Goal: Task Accomplishment & Management: Use online tool/utility

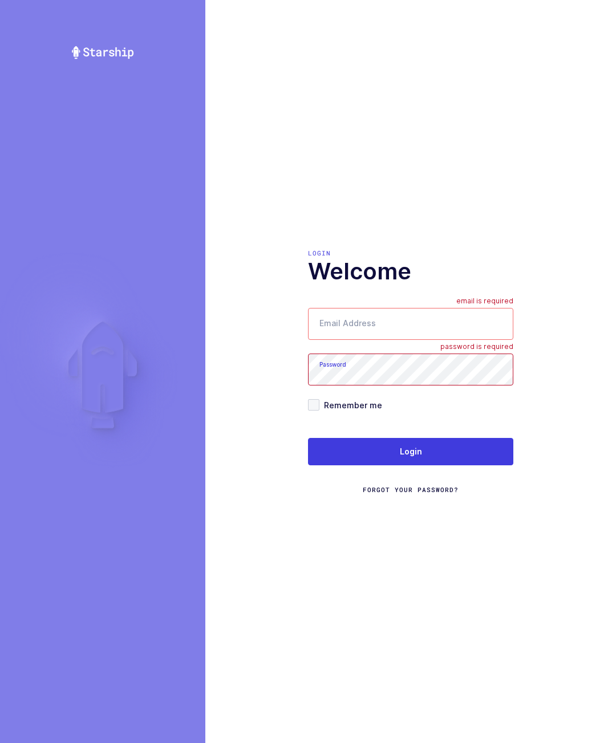
type input "[PERSON_NAME][EMAIL_ADDRESS][DOMAIN_NAME]"
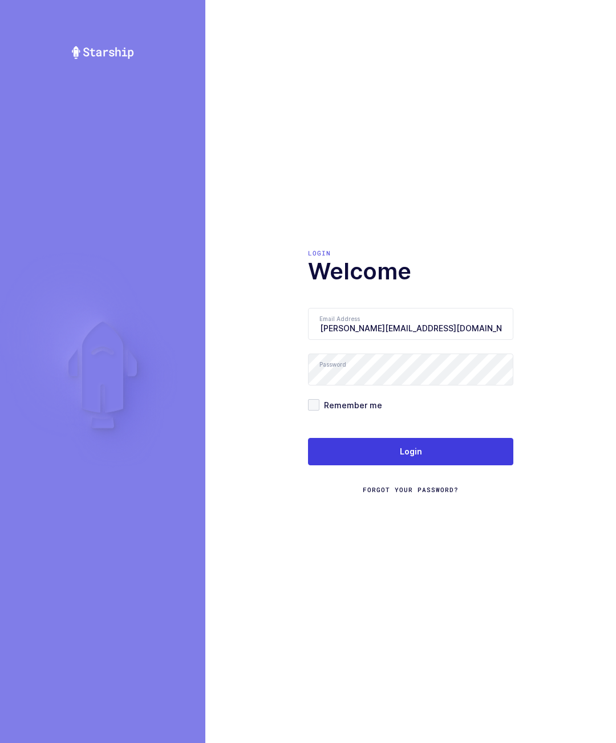
click at [484, 465] on button "Login" at bounding box center [410, 451] width 205 height 27
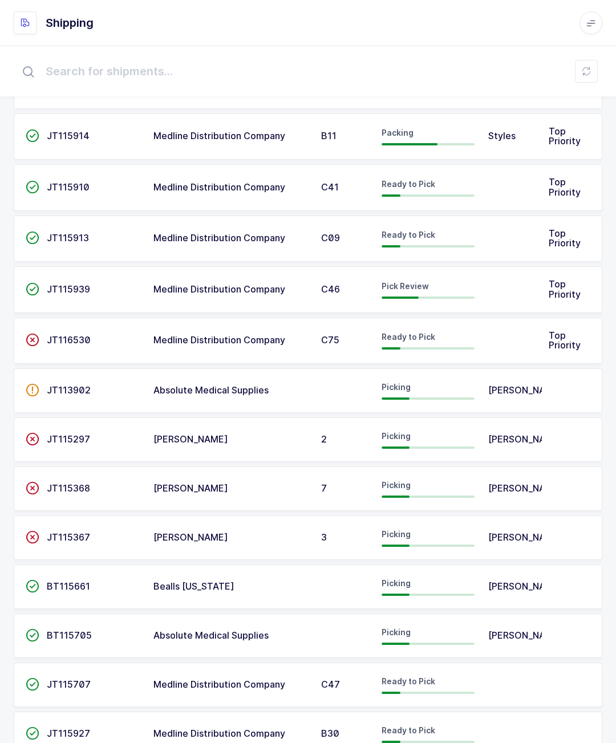
scroll to position [63, 0]
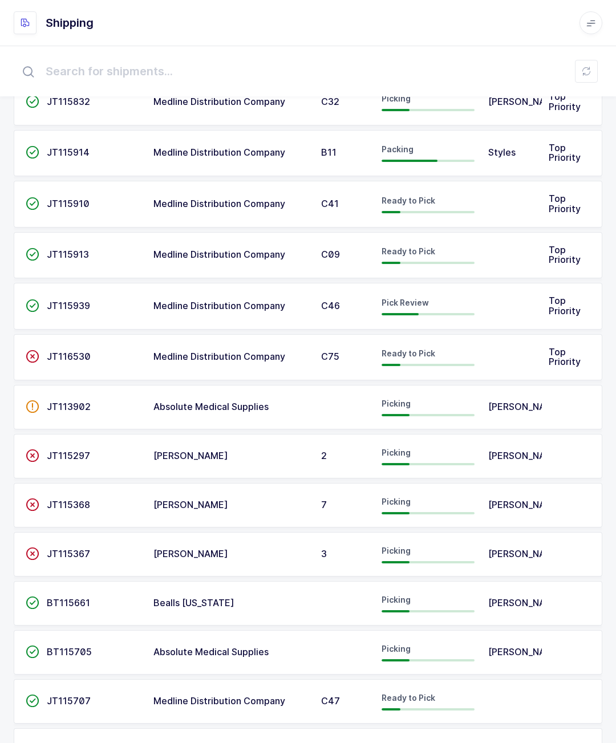
click at [534, 291] on td at bounding box center [511, 306] width 60 height 47
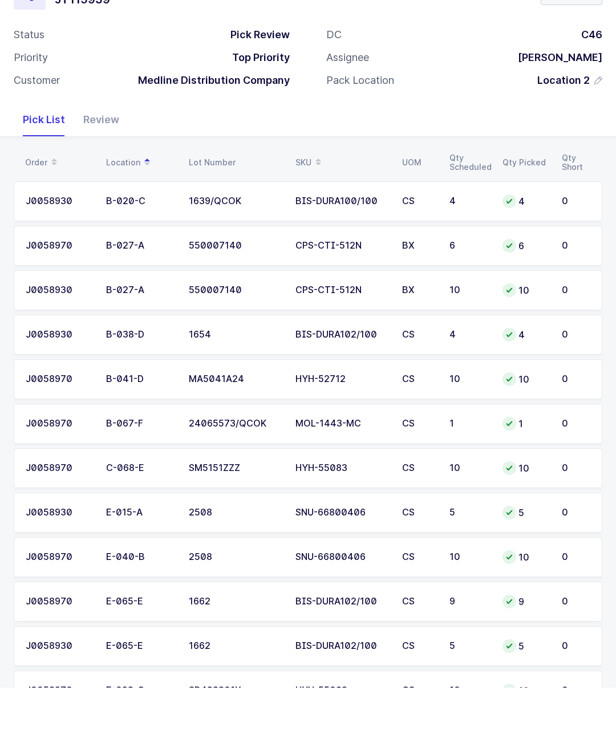
scroll to position [34, 0]
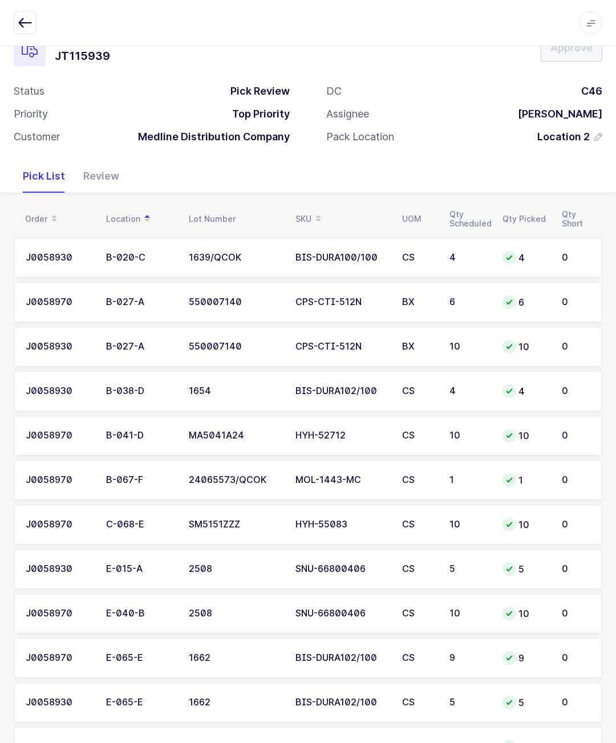
click at [21, 27] on icon "button" at bounding box center [25, 23] width 14 height 14
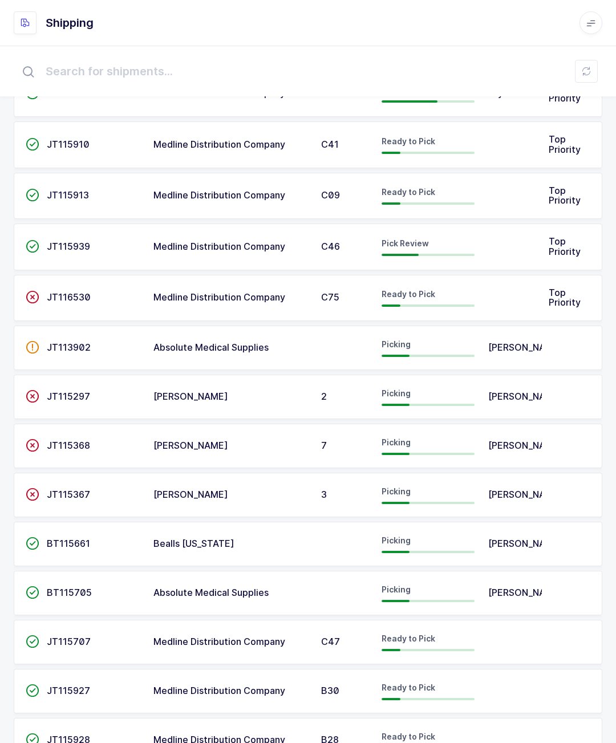
scroll to position [120, 0]
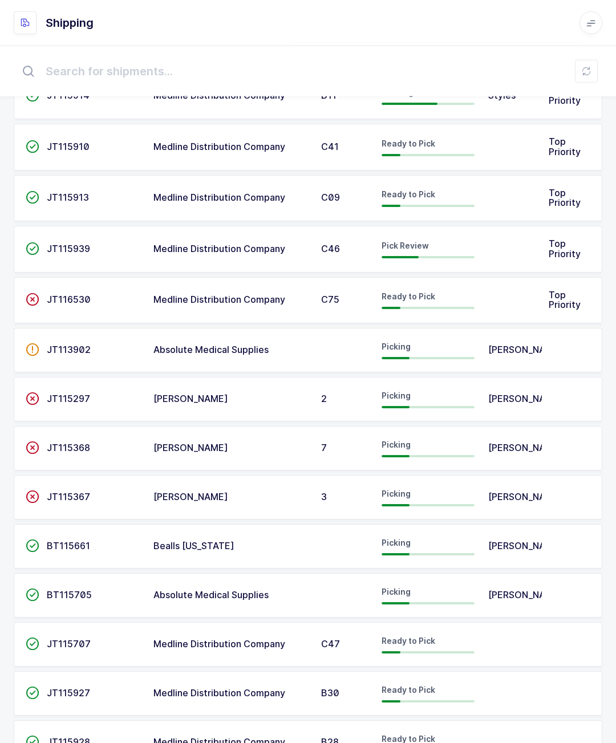
click at [501, 591] on span "Alex Rene" at bounding box center [525, 594] width 75 height 11
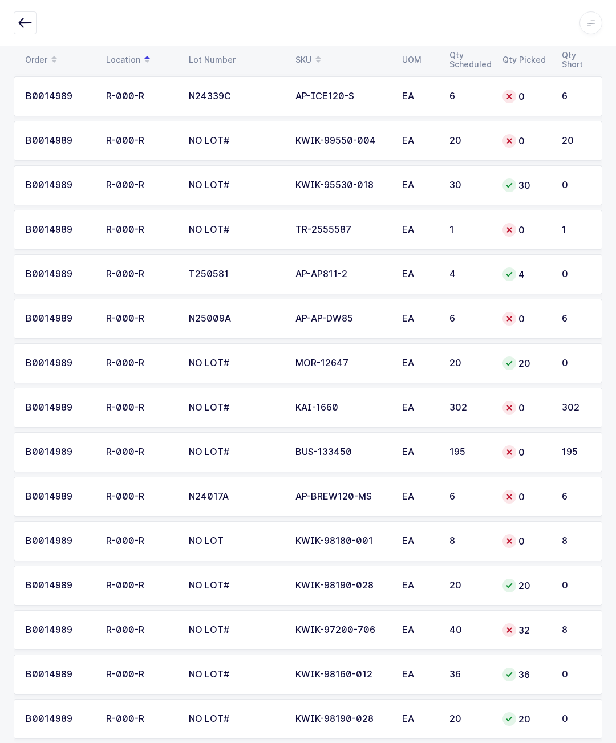
scroll to position [1424, 0]
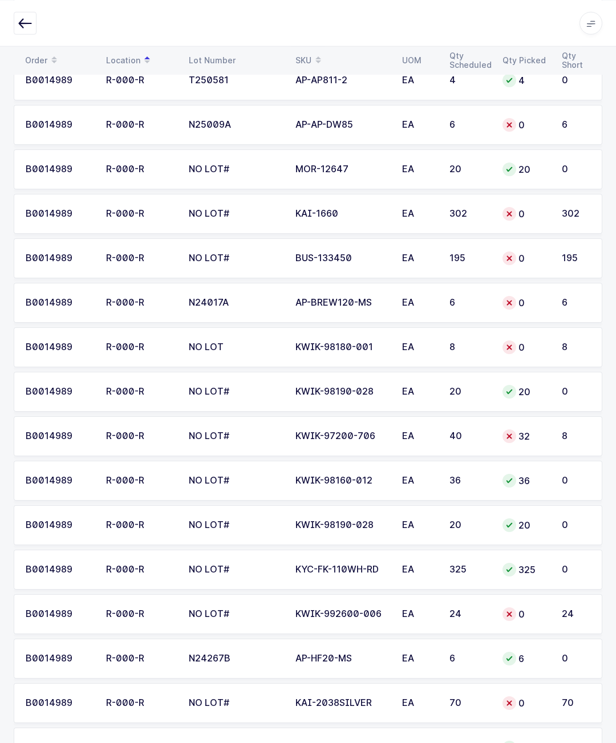
click at [32, 32] on button "button" at bounding box center [25, 22] width 23 height 23
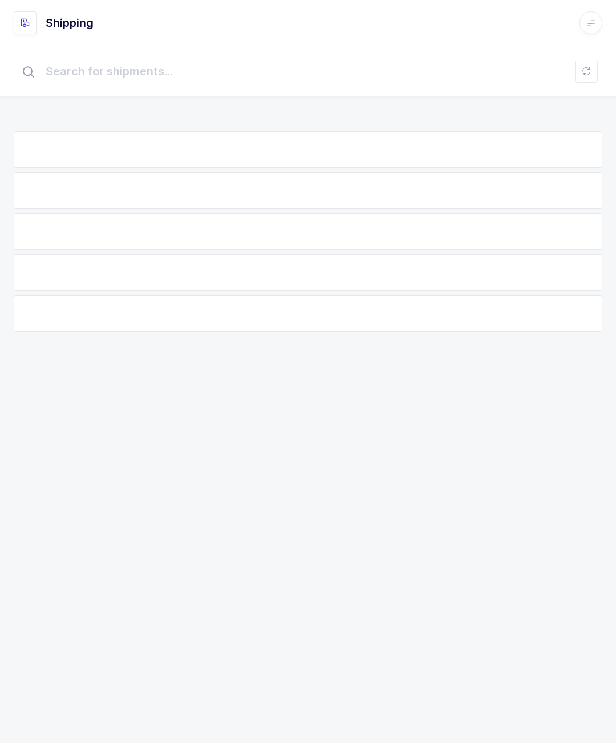
scroll to position [50, 0]
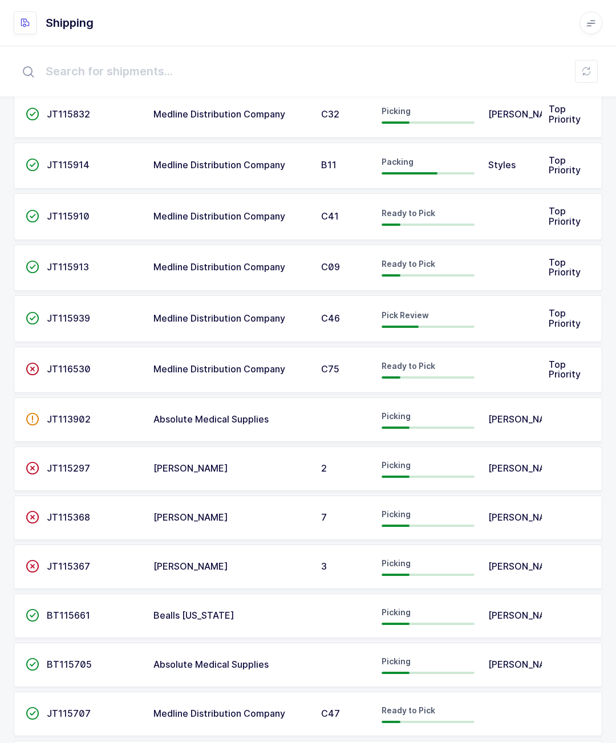
click at [515, 311] on td at bounding box center [511, 318] width 60 height 47
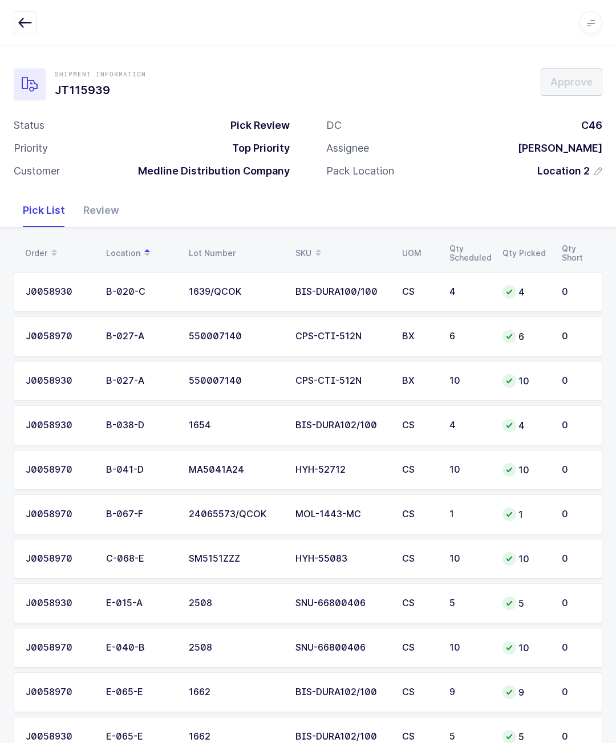
click at [35, 19] on button "button" at bounding box center [25, 22] width 23 height 23
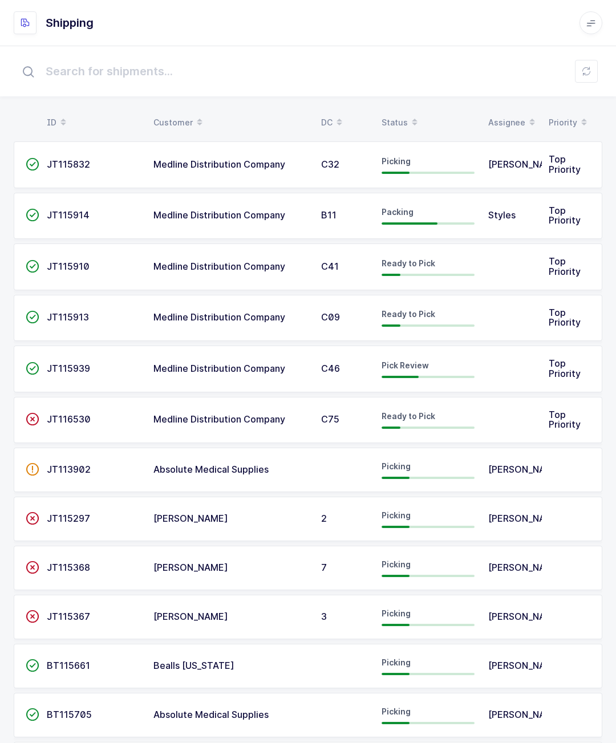
click at [500, 363] on td at bounding box center [511, 369] width 60 height 47
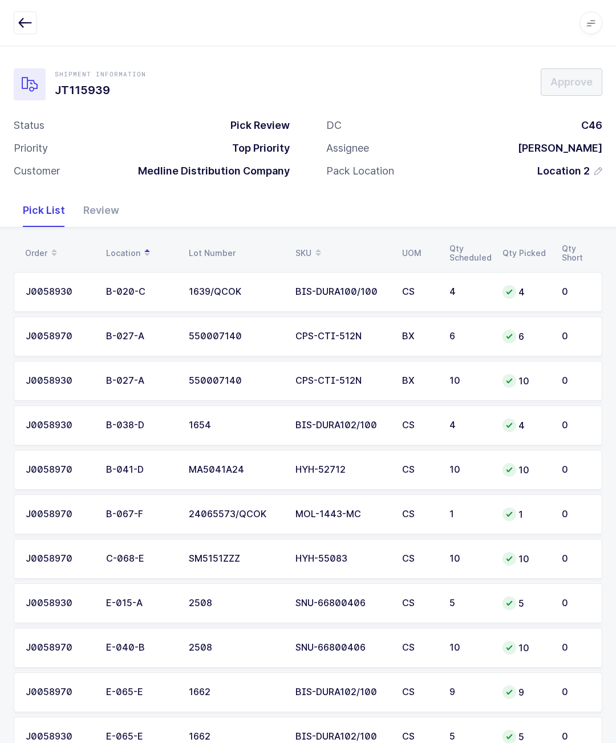
click at [119, 224] on div "Review" at bounding box center [101, 210] width 54 height 33
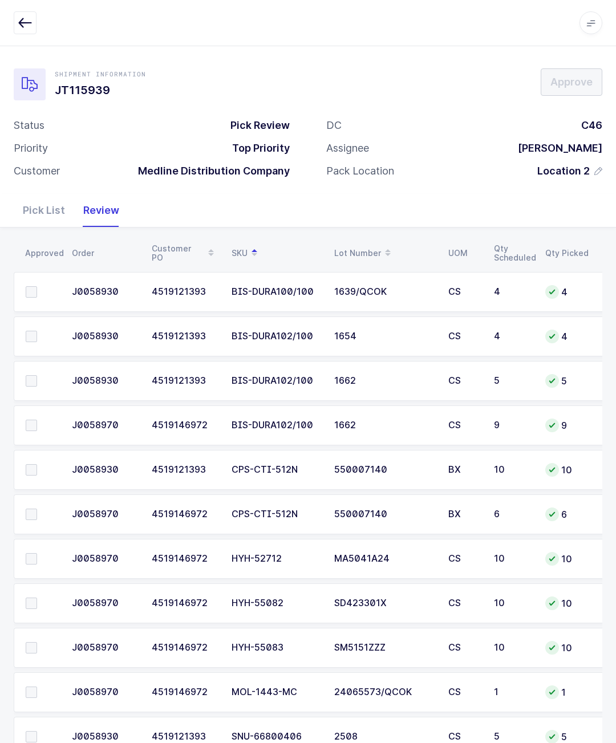
click at [107, 201] on div "Review" at bounding box center [101, 210] width 54 height 33
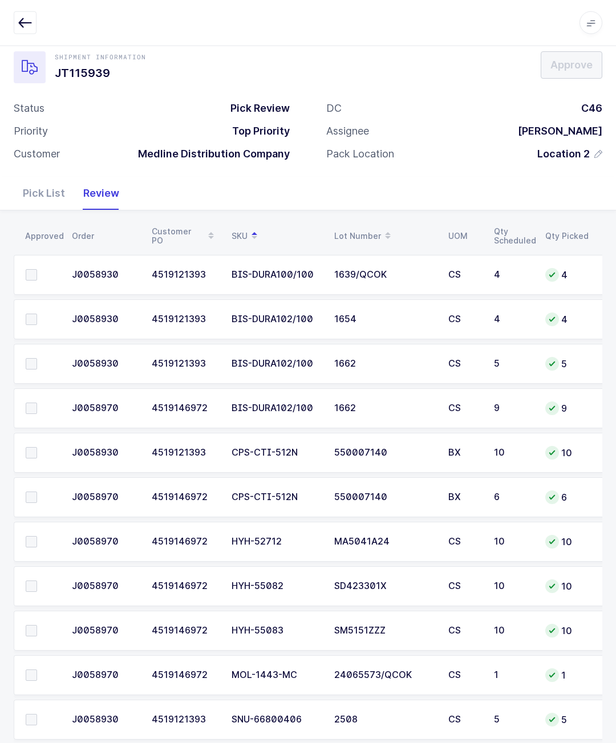
scroll to position [34, 0]
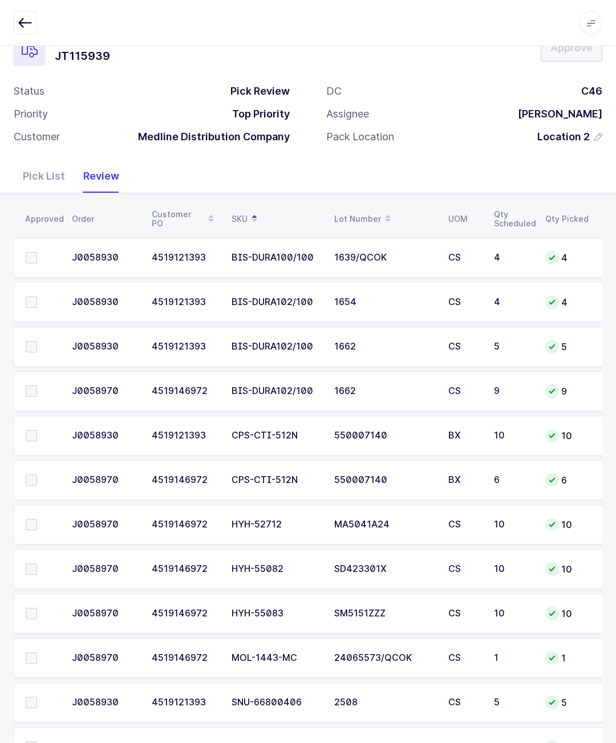
click at [41, 528] on label at bounding box center [42, 524] width 33 height 11
click at [37, 519] on input "checkbox" at bounding box center [37, 519] width 0 height 0
click at [27, 302] on span at bounding box center [31, 302] width 11 height 11
click at [37, 297] on input "checkbox" at bounding box center [37, 297] width 0 height 0
click at [38, 256] on label at bounding box center [42, 257] width 33 height 11
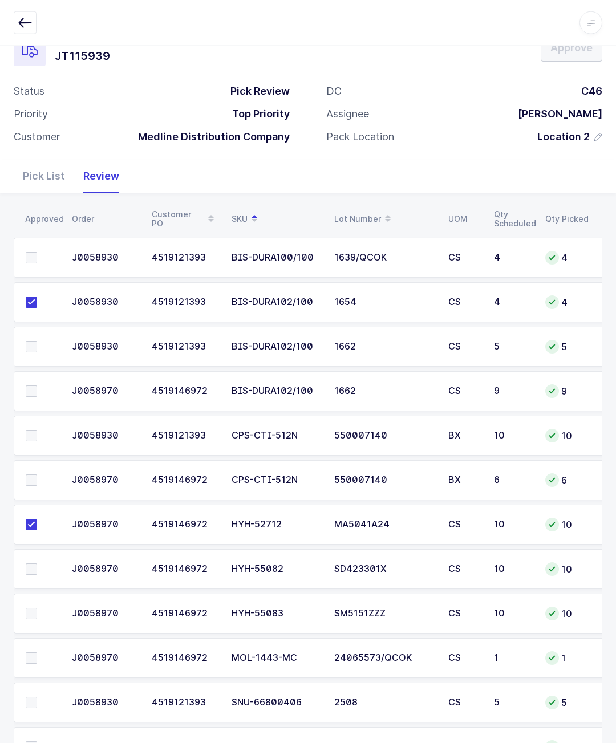
click at [37, 252] on input "checkbox" at bounding box center [37, 252] width 0 height 0
click at [43, 598] on td at bounding box center [39, 614] width 51 height 40
click at [42, 609] on label at bounding box center [42, 613] width 33 height 11
click at [37, 608] on input "checkbox" at bounding box center [37, 608] width 0 height 0
click at [25, 648] on td at bounding box center [39, 658] width 51 height 40
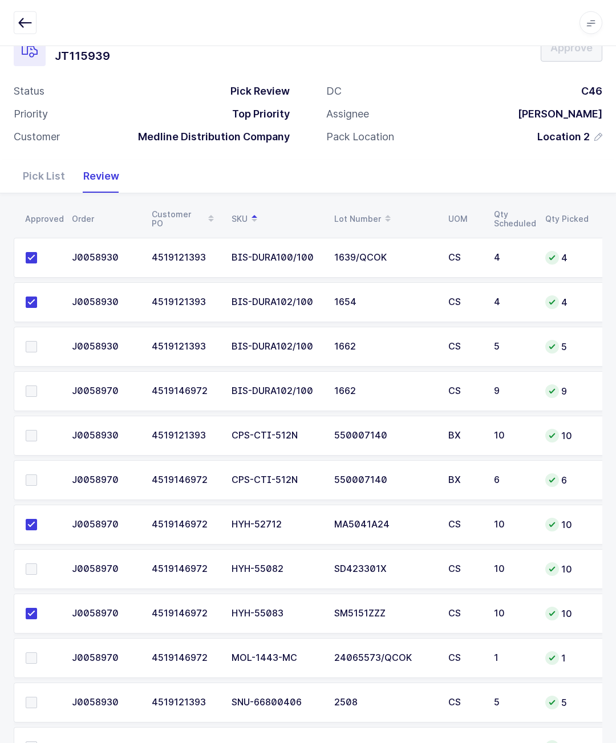
click at [44, 656] on label at bounding box center [42, 658] width 33 height 11
click at [37, 653] on input "checkbox" at bounding box center [37, 653] width 0 height 0
click at [29, 331] on td at bounding box center [39, 347] width 51 height 40
click at [29, 347] on span at bounding box center [31, 346] width 11 height 11
click at [37, 341] on input "checkbox" at bounding box center [37, 341] width 0 height 0
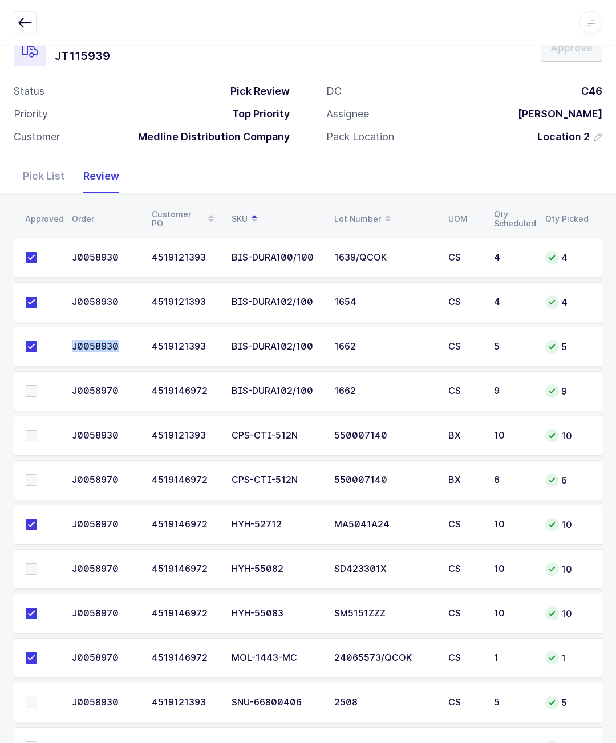
click at [40, 377] on td at bounding box center [39, 391] width 51 height 40
click at [35, 394] on span at bounding box center [31, 391] width 11 height 11
click at [37, 386] on input "checkbox" at bounding box center [37, 386] width 0 height 0
click at [40, 556] on td at bounding box center [39, 569] width 51 height 40
click at [42, 572] on label at bounding box center [42, 569] width 33 height 11
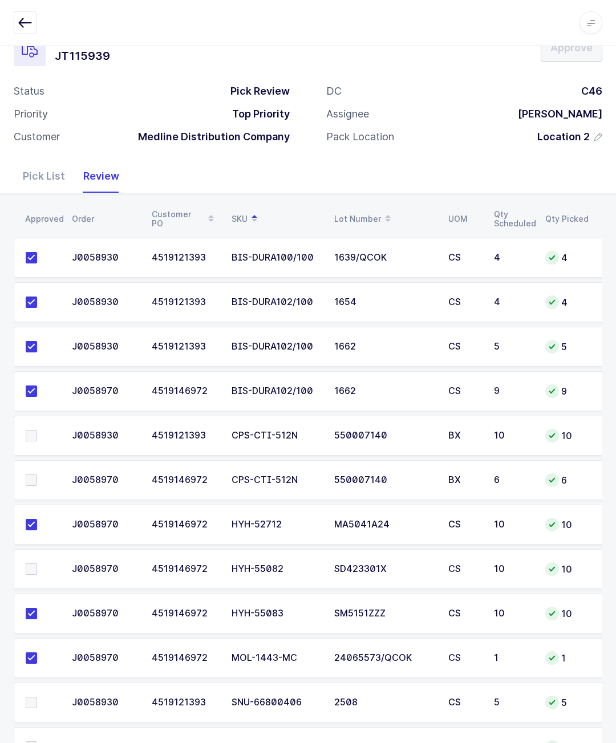
click at [37, 564] on input "checkbox" at bounding box center [37, 564] width 0 height 0
click at [30, 701] on span at bounding box center [31, 702] width 11 height 11
click at [37, 697] on input "checkbox" at bounding box center [37, 697] width 0 height 0
click at [33, 743] on span at bounding box center [31, 747] width 11 height 11
click at [37, 742] on input "checkbox" at bounding box center [37, 742] width 0 height 0
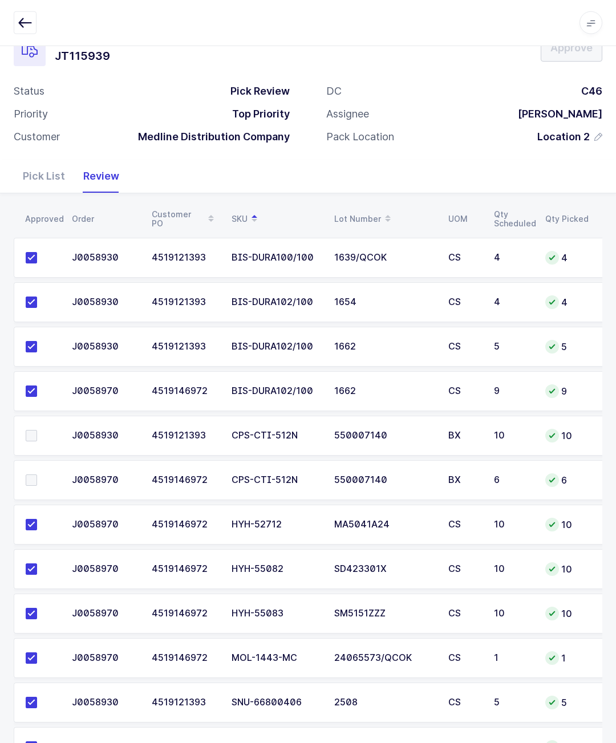
click at [32, 439] on span at bounding box center [31, 435] width 11 height 11
click at [37, 430] on input "checkbox" at bounding box center [37, 430] width 0 height 0
click at [43, 480] on label at bounding box center [42, 480] width 33 height 11
click at [37, 475] on input "checkbox" at bounding box center [37, 475] width 0 height 0
click at [582, 46] on span "Approve" at bounding box center [571, 48] width 42 height 14
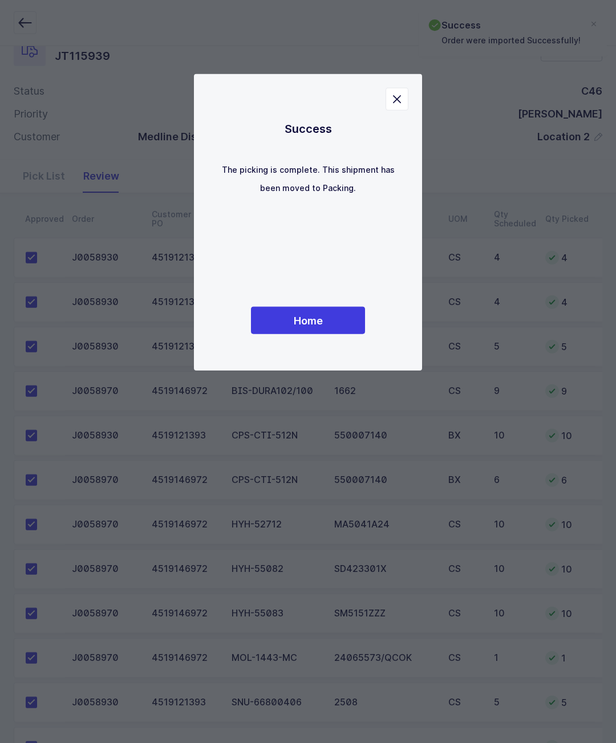
click at [301, 299] on div "Success The picking is complete. This shipment has been moved to Packing. Home" at bounding box center [308, 222] width 183 height 251
click at [303, 334] on button "Home" at bounding box center [308, 320] width 114 height 27
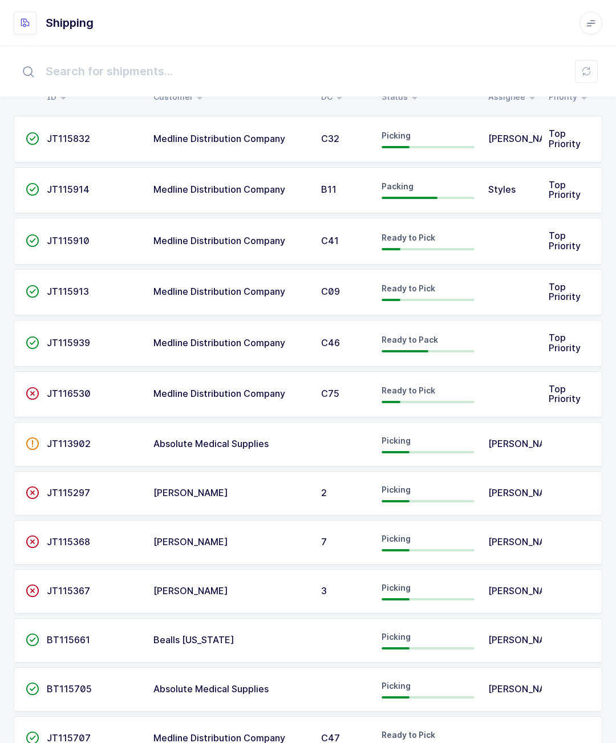
scroll to position [25, 0]
